Goal: Information Seeking & Learning: Learn about a topic

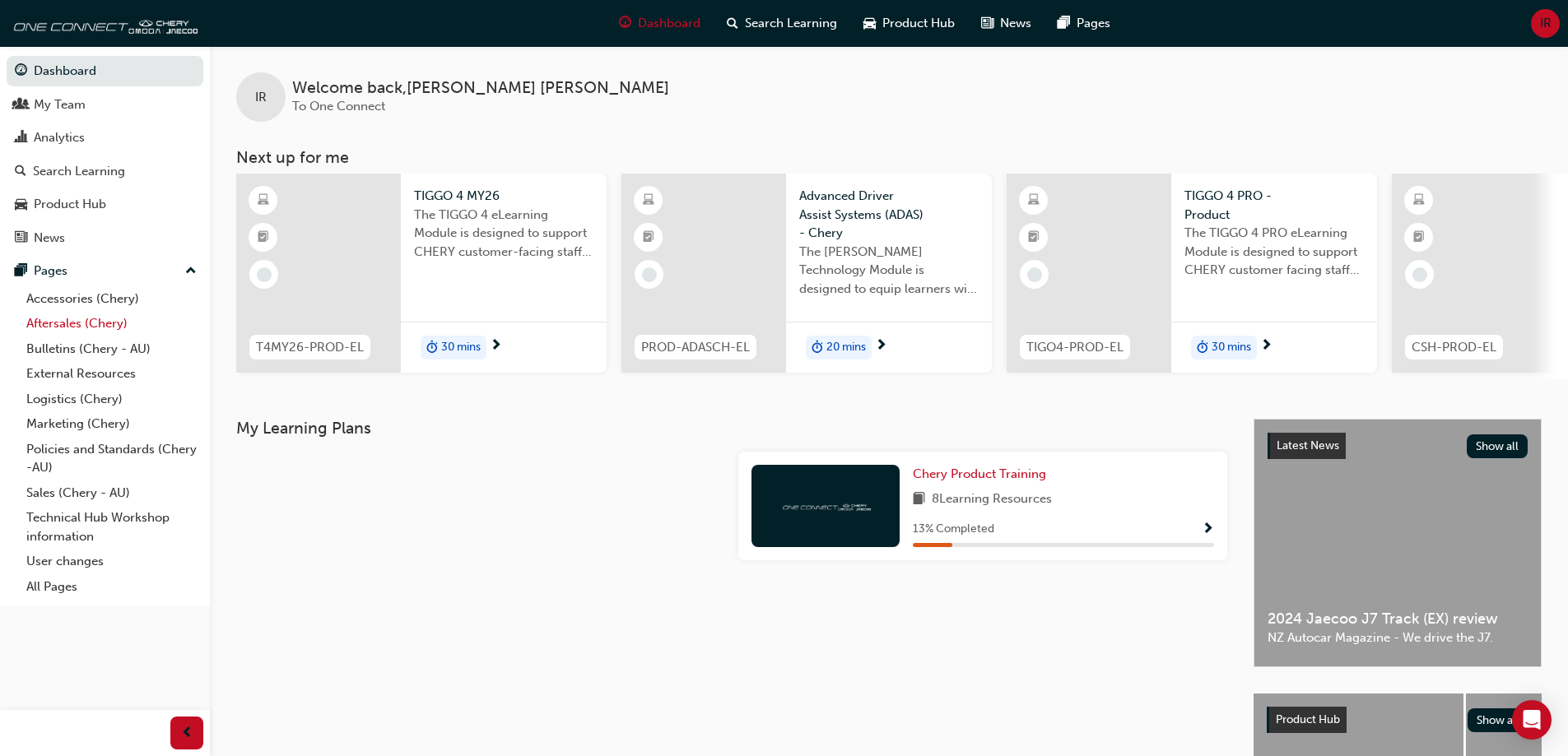
click at [64, 324] on link "Aftersales (Chery)" at bounding box center [111, 323] width 183 height 25
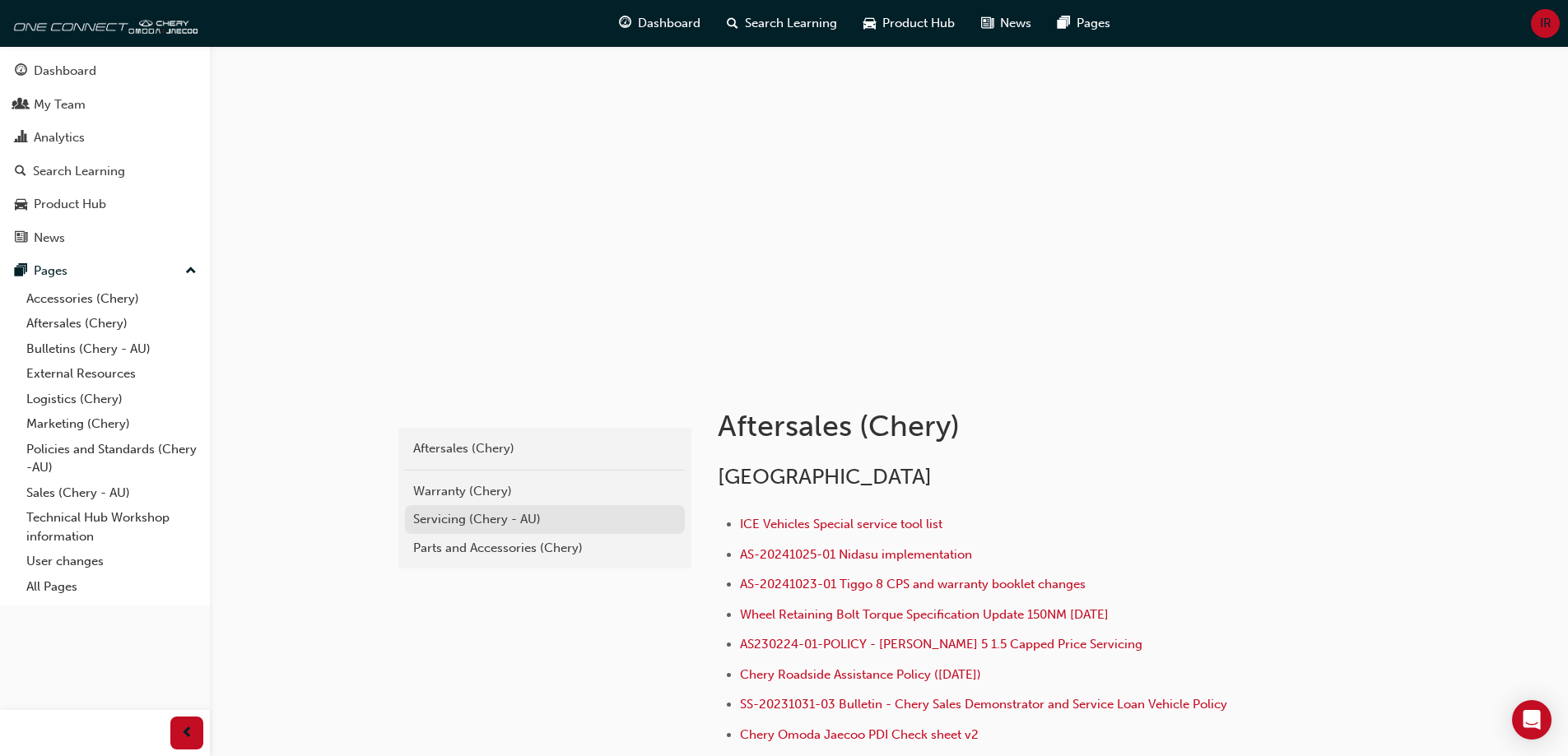
click at [522, 517] on div "Servicing (Chery - AU)" at bounding box center [545, 520] width 263 height 19
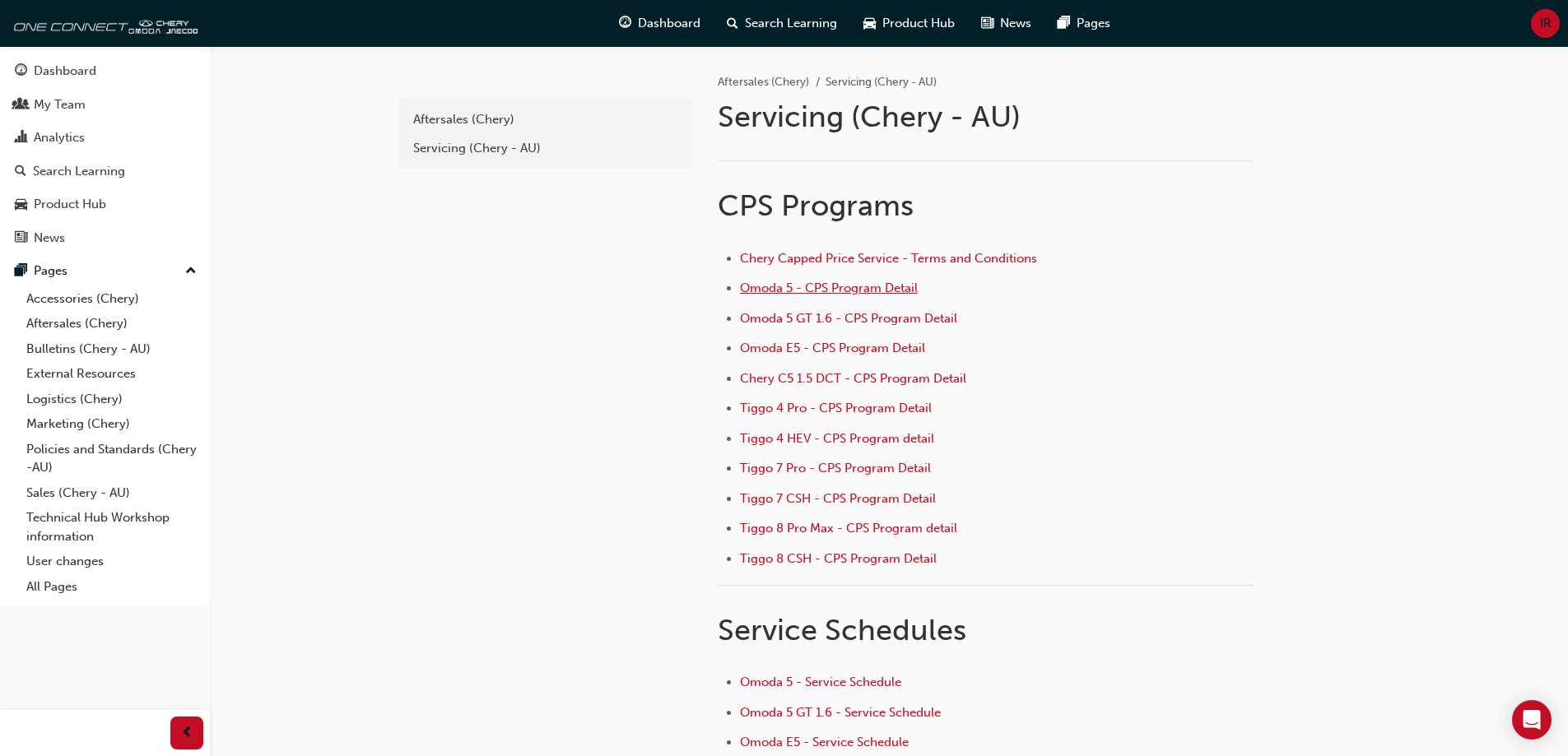
click at [834, 291] on span "Omoda 5 - CPS Program Detail" at bounding box center [829, 288] width 178 height 15
